Goal: Information Seeking & Learning: Check status

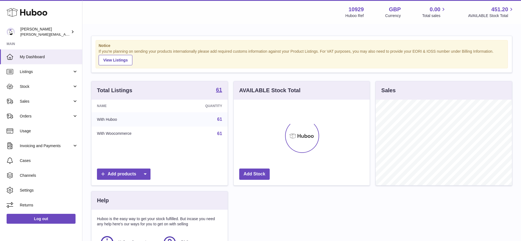
scroll to position [86, 136]
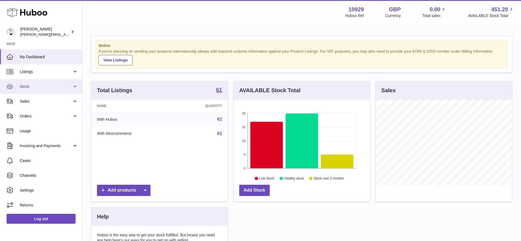
click at [26, 92] on link "Stock" at bounding box center [41, 86] width 82 height 15
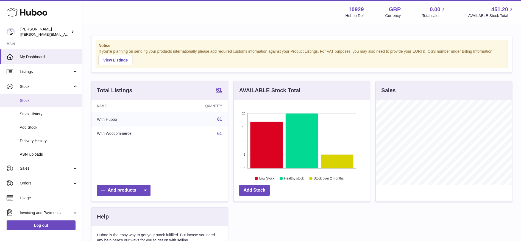
click at [26, 97] on link "Stock" at bounding box center [41, 100] width 82 height 13
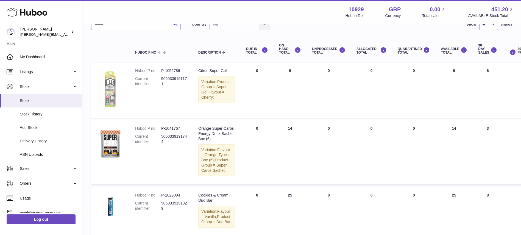
scroll to position [47, 0]
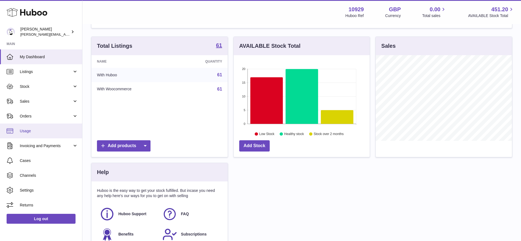
scroll to position [45, 0]
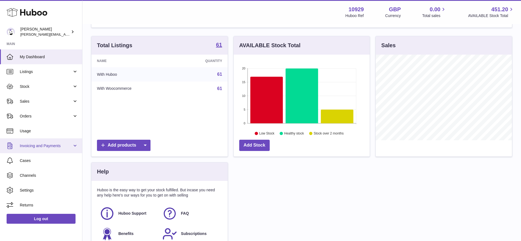
click at [43, 143] on span "Invoicing and Payments" at bounding box center [46, 145] width 52 height 5
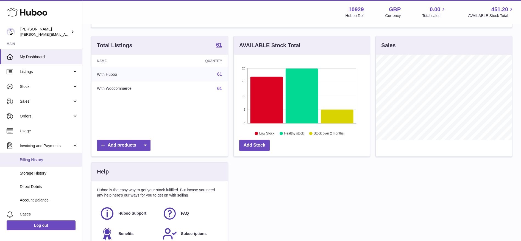
click at [41, 157] on link "Billing History" at bounding box center [41, 159] width 82 height 13
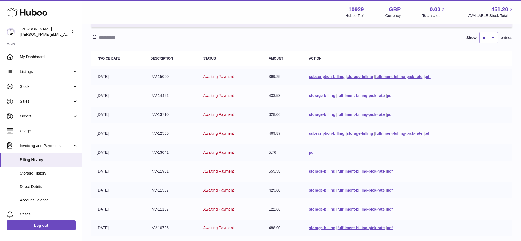
scroll to position [36, 0]
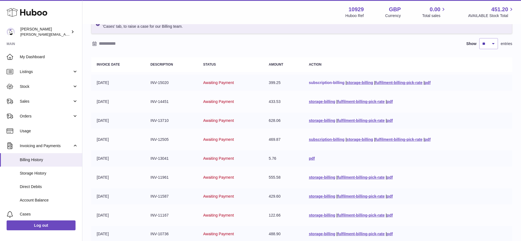
click at [339, 81] on link "subscription-billing" at bounding box center [327, 83] width 36 height 4
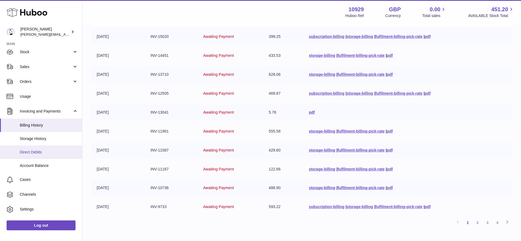
scroll to position [8, 0]
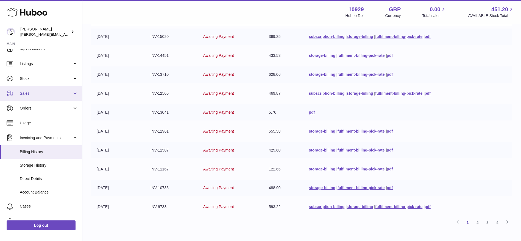
click at [32, 98] on link "Sales" at bounding box center [41, 93] width 82 height 15
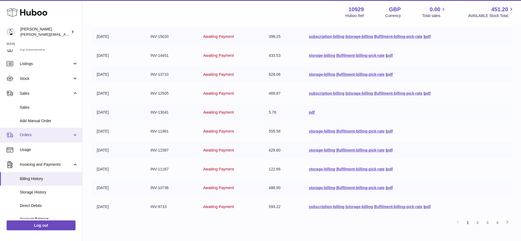
click at [36, 131] on link "Orders" at bounding box center [41, 135] width 82 height 15
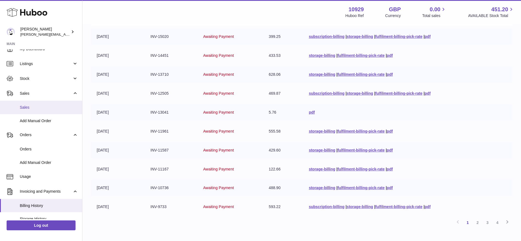
click at [34, 106] on span "Sales" at bounding box center [49, 107] width 58 height 5
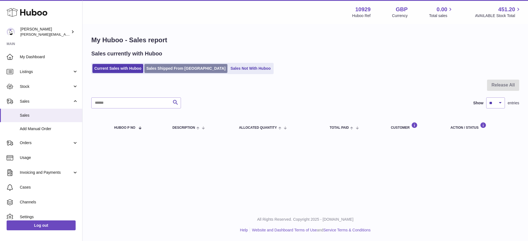
click at [171, 68] on link "Sales Shipped From [GEOGRAPHIC_DATA]" at bounding box center [185, 68] width 83 height 9
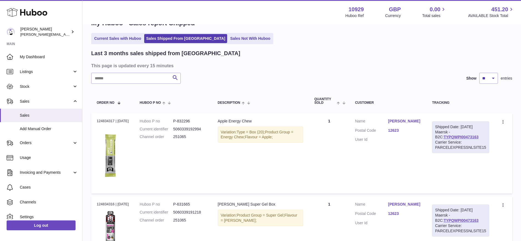
scroll to position [17, 0]
click at [191, 134] on dl "Huboo P no P-832296 Current identifier 5060339192994 Channel order 251065" at bounding box center [173, 130] width 67 height 24
click at [182, 110] on th "Huboo P no" at bounding box center [173, 101] width 78 height 18
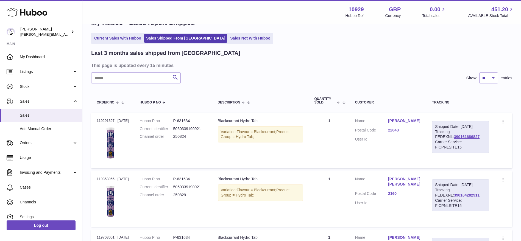
click at [273, 137] on div "Variation: Flavour = Blackcurrant; Product Group = Hydro Tab;" at bounding box center [261, 134] width 86 height 16
click at [334, 142] on td "Quantity 1" at bounding box center [329, 141] width 41 height 56
click at [504, 120] on icon at bounding box center [504, 122] width 6 height 5
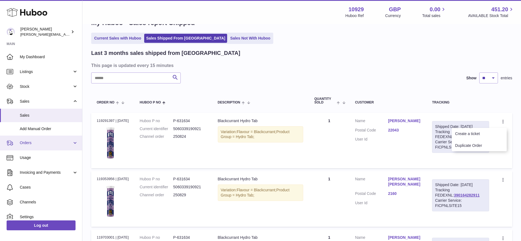
click at [31, 139] on link "Orders" at bounding box center [41, 143] width 82 height 15
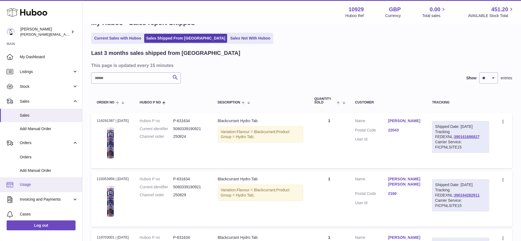
click at [31, 186] on span "Usage" at bounding box center [49, 184] width 58 height 5
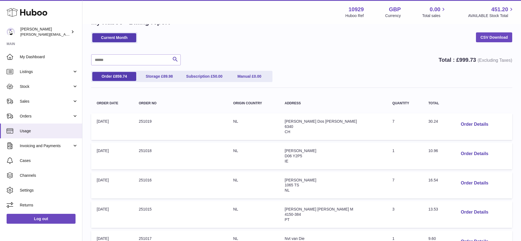
scroll to position [18, 0]
click at [38, 99] on span "Sales" at bounding box center [46, 101] width 52 height 5
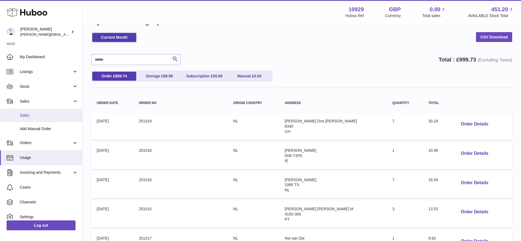
click at [37, 113] on span "Sales" at bounding box center [49, 115] width 58 height 5
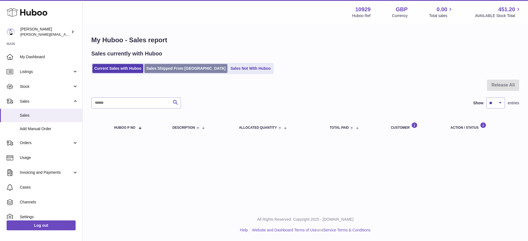
click at [163, 72] on link "Sales Shipped From Huboo" at bounding box center [185, 68] width 83 height 9
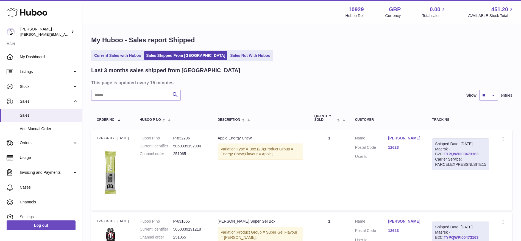
click at [135, 100] on input "text" at bounding box center [136, 95] width 90 height 11
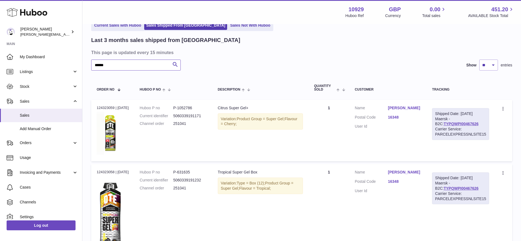
scroll to position [31, 0]
type input "******"
click at [39, 158] on span "Usage" at bounding box center [49, 157] width 58 height 5
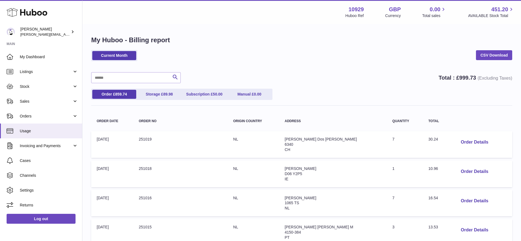
scroll to position [1, 0]
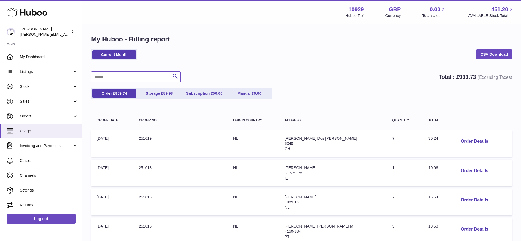
click at [125, 74] on input "text" at bounding box center [136, 76] width 90 height 11
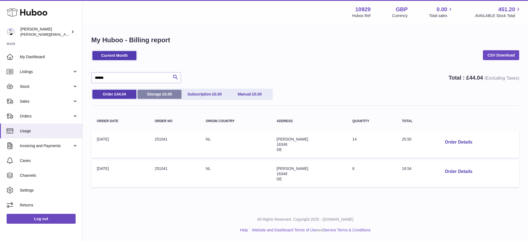
click at [163, 92] on link "Storage £ 0.00" at bounding box center [159, 94] width 44 height 9
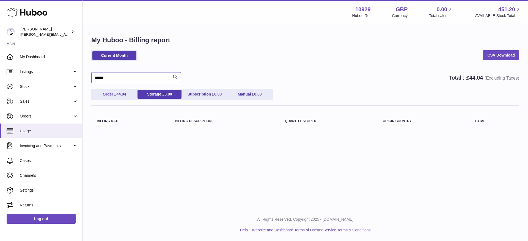
drag, startPoint x: 133, startPoint y: 74, endPoint x: 106, endPoint y: 73, distance: 27.5
click at [106, 73] on input "******" at bounding box center [136, 77] width 90 height 11
type input "*"
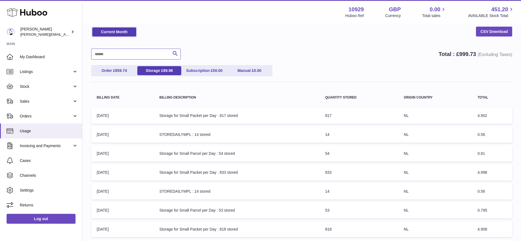
scroll to position [8, 0]
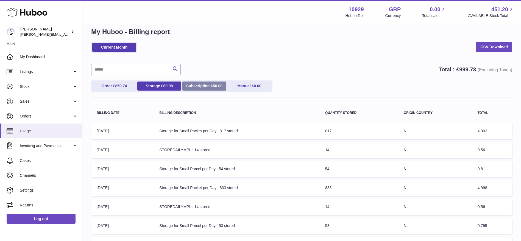
click at [203, 89] on link "Subscription £ 50.00" at bounding box center [204, 86] width 44 height 9
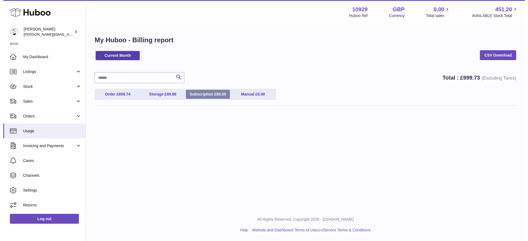
scroll to position [0, 0]
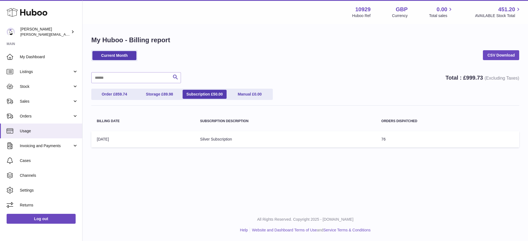
click at [181, 142] on td "Billing Date: [DATE]" at bounding box center [142, 139] width 103 height 16
click at [219, 139] on td "Subscription Description: Silver Subscription" at bounding box center [285, 139] width 181 height 16
